Goal: Task Accomplishment & Management: Use online tool/utility

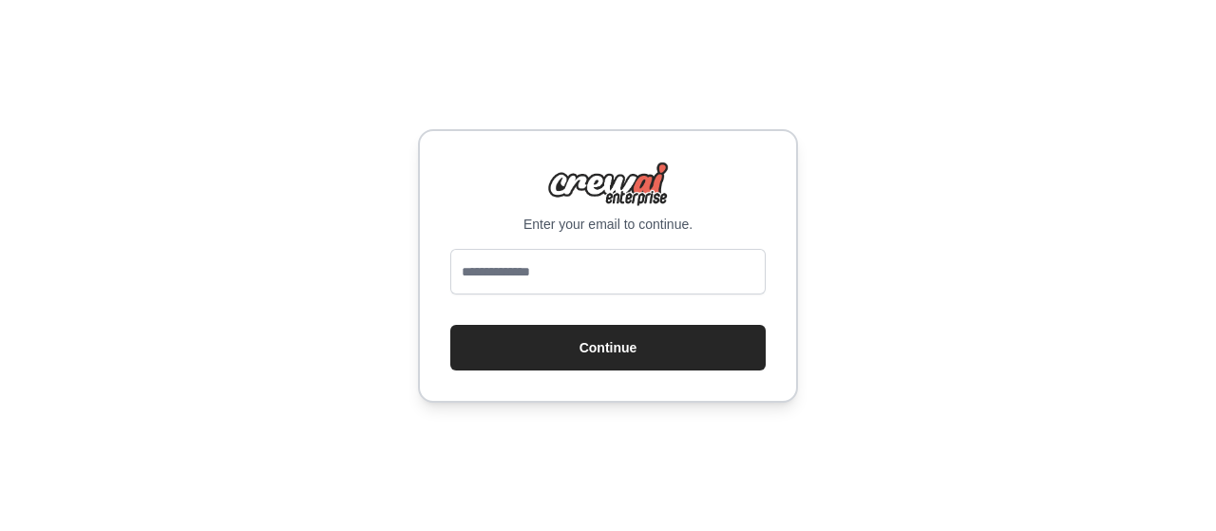
click at [606, 274] on input "email" at bounding box center [607, 272] width 315 height 46
click at [614, 266] on input "email" at bounding box center [607, 272] width 315 height 46
type input "**********"
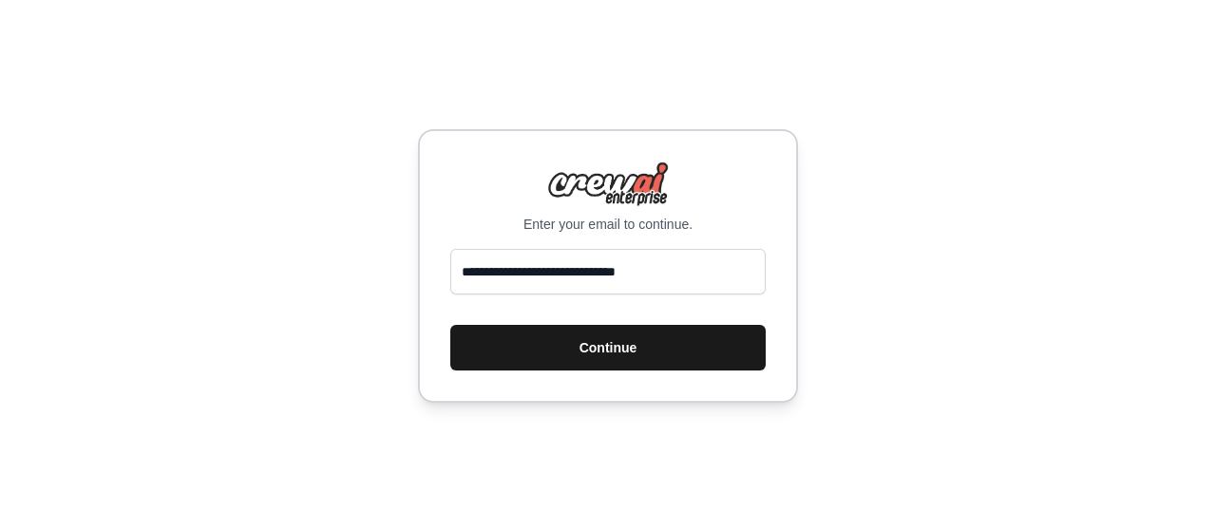
click at [643, 351] on button "Continue" at bounding box center [607, 348] width 315 height 46
